Goal: Obtain resource: Download file/media

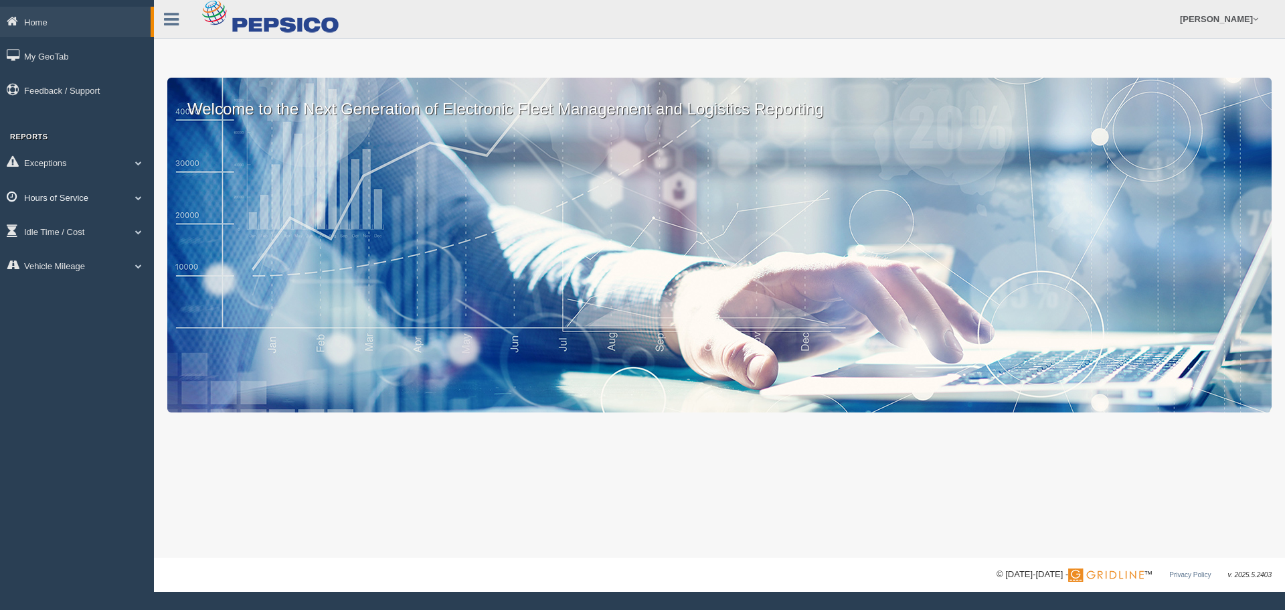
click at [139, 196] on span at bounding box center [138, 197] width 17 height 7
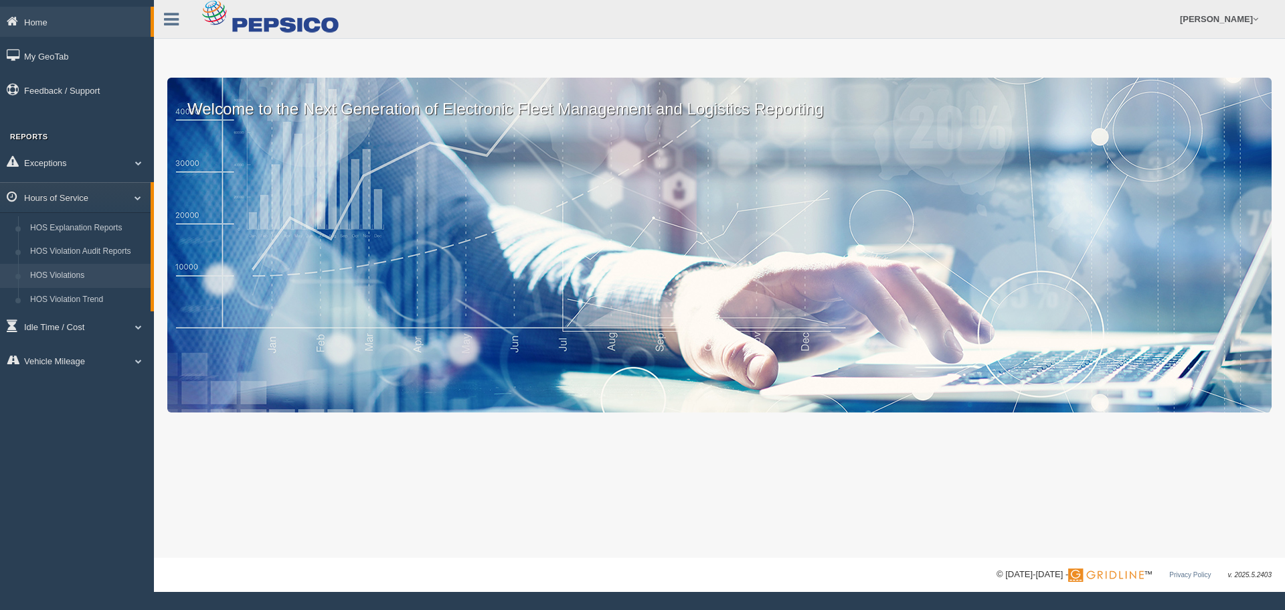
drag, startPoint x: 64, startPoint y: 268, endPoint x: 124, endPoint y: 275, distance: 60.7
click at [64, 267] on link "HOS Violations" at bounding box center [87, 276] width 126 height 24
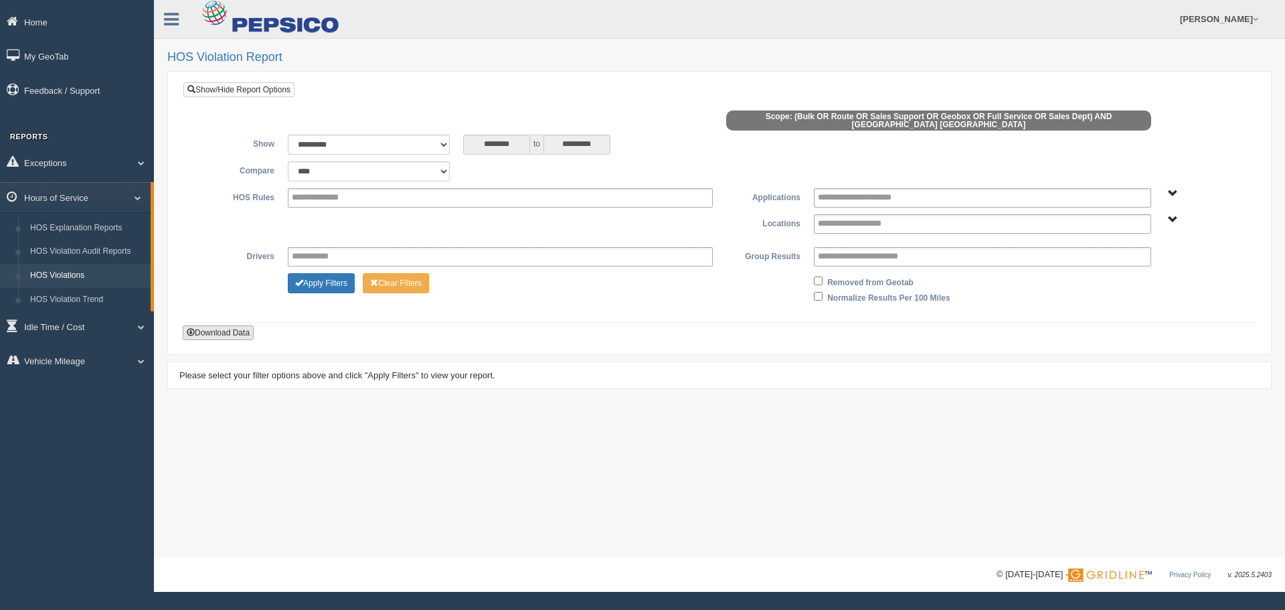
click at [247, 325] on button "Download Data" at bounding box center [218, 332] width 71 height 15
